Goal: Navigation & Orientation: Find specific page/section

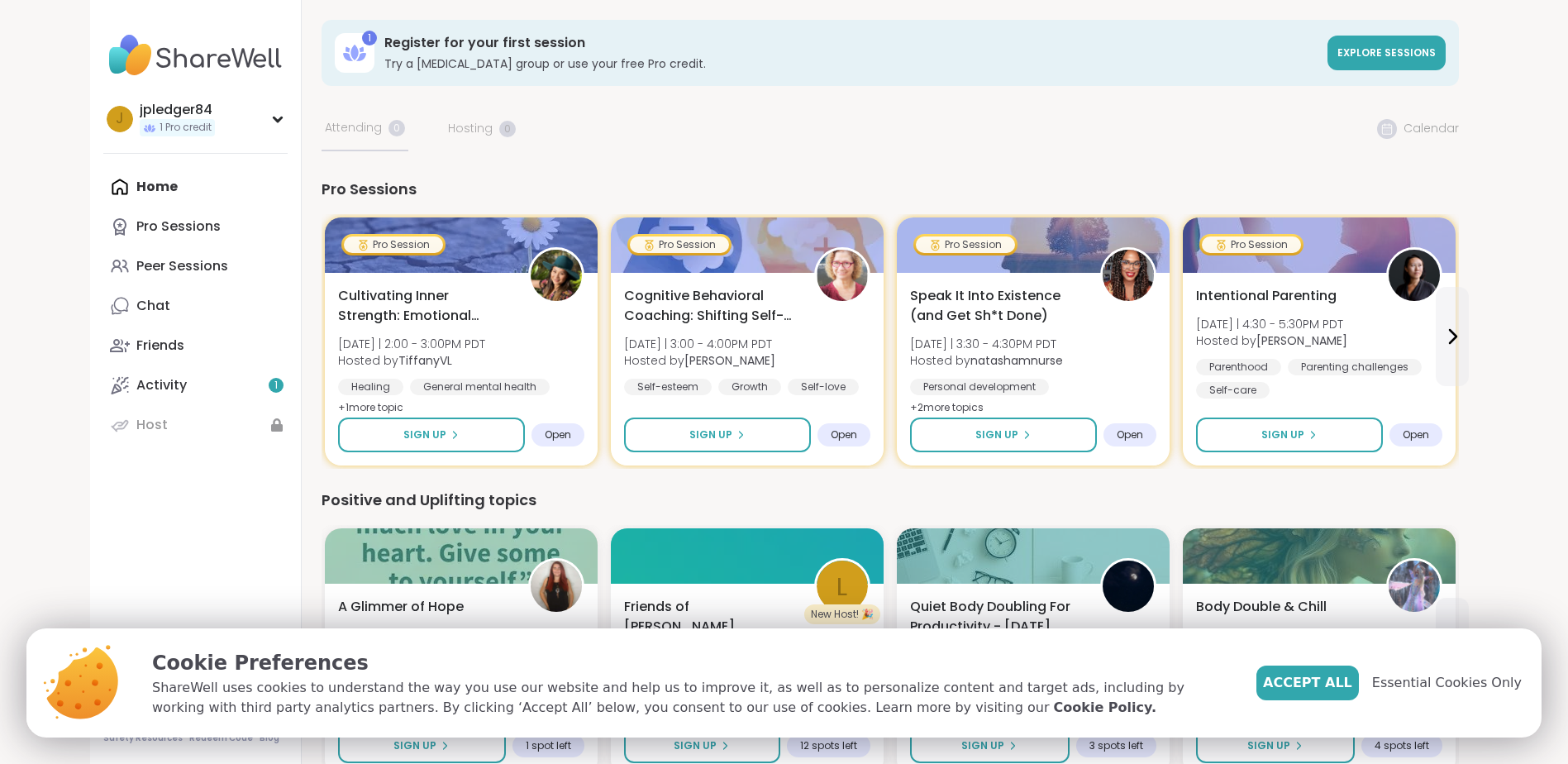
click at [215, 56] on img at bounding box center [195, 55] width 184 height 58
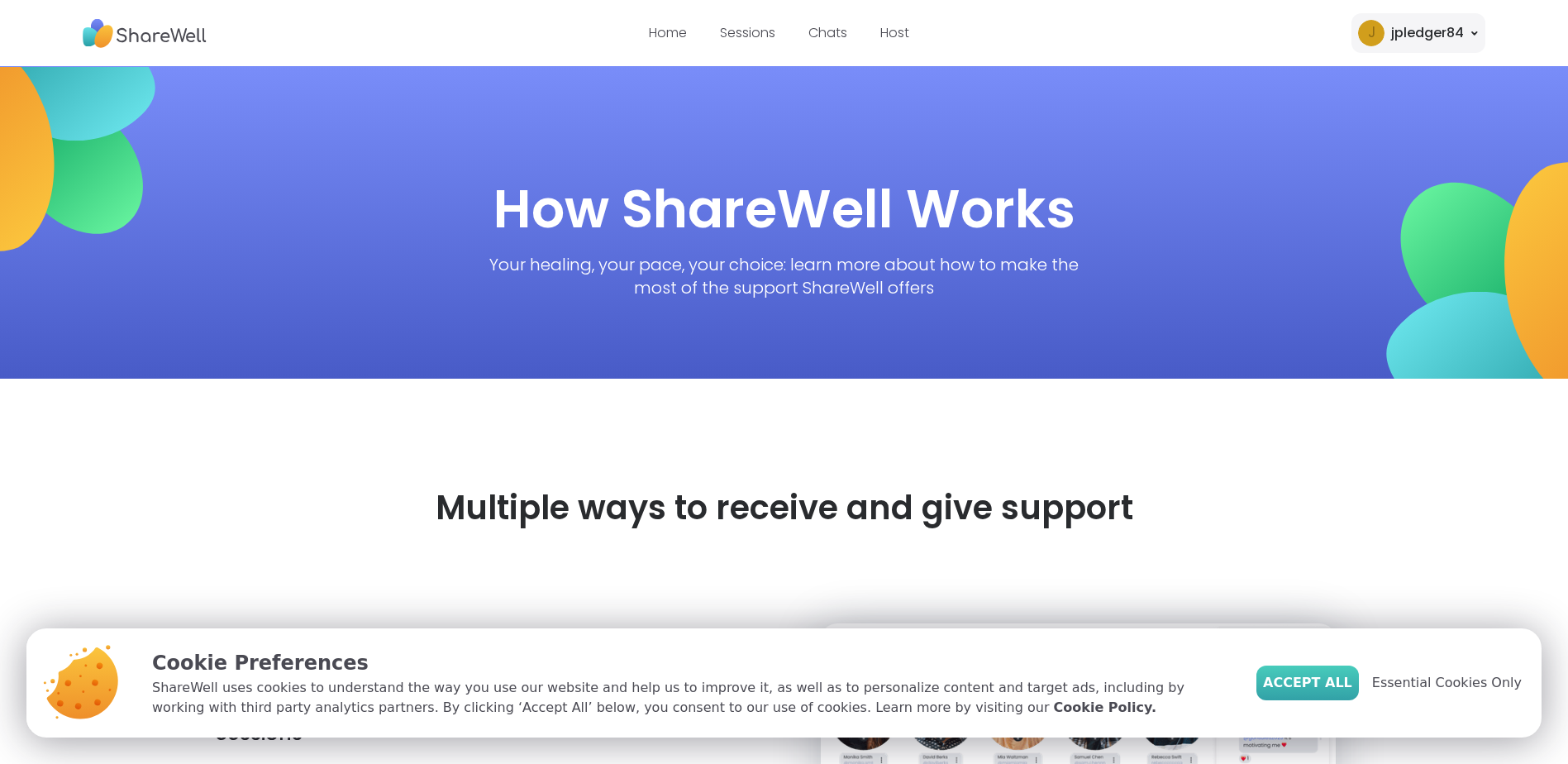
click at [1352, 689] on span "Accept All" at bounding box center [1307, 683] width 89 height 20
